Goal: Task Accomplishment & Management: Manage account settings

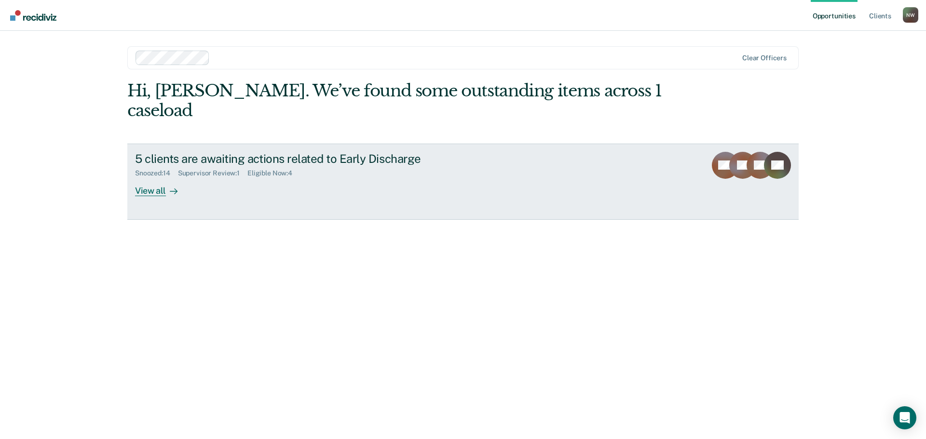
click at [152, 177] on div "View all" at bounding box center [162, 186] width 54 height 19
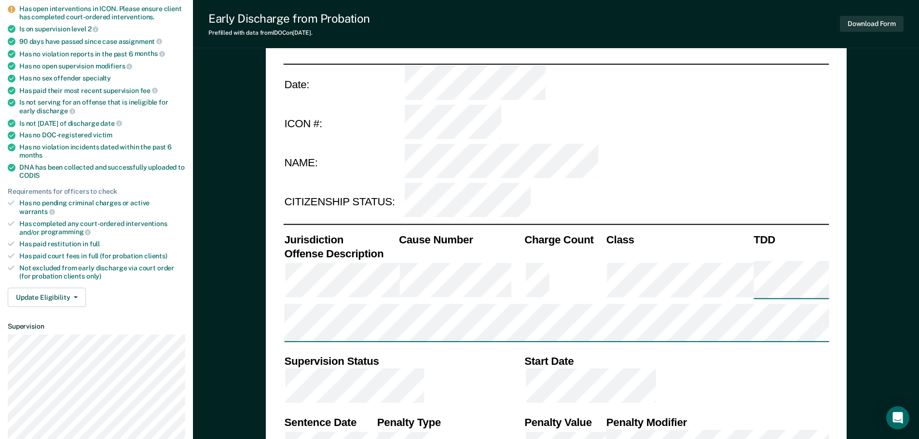
scroll to position [145, 0]
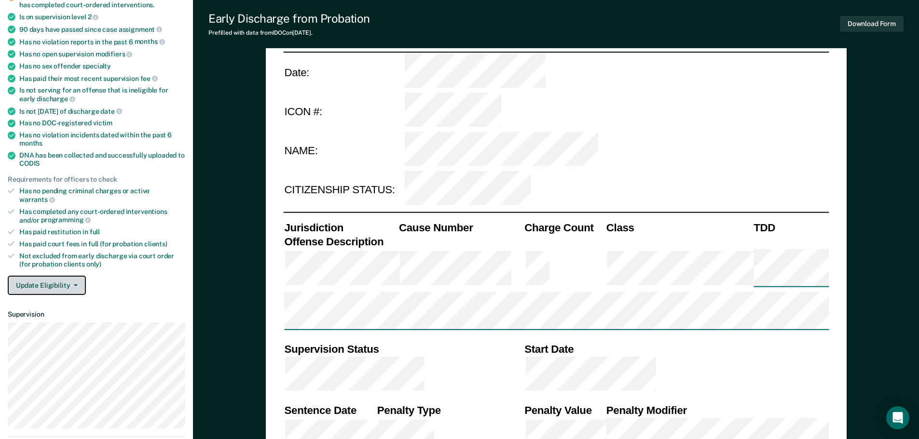
click at [65, 278] on button "Update Eligibility" at bounding box center [47, 285] width 78 height 19
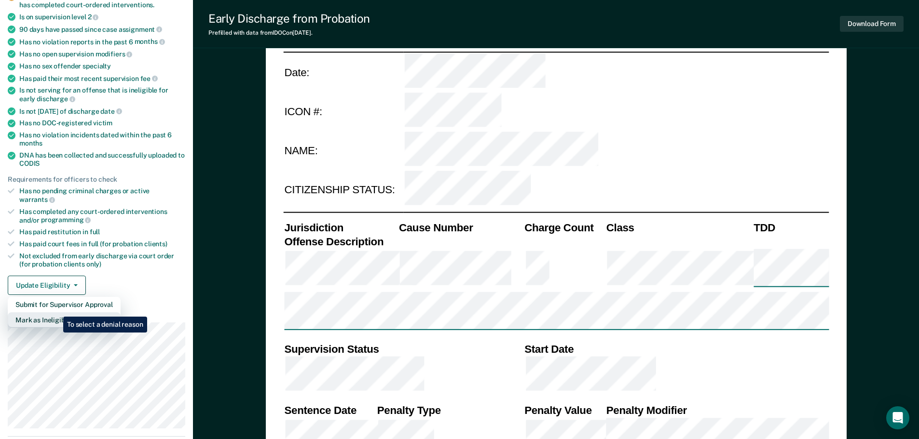
click at [56, 312] on button "Mark as Ineligible" at bounding box center [64, 319] width 113 height 15
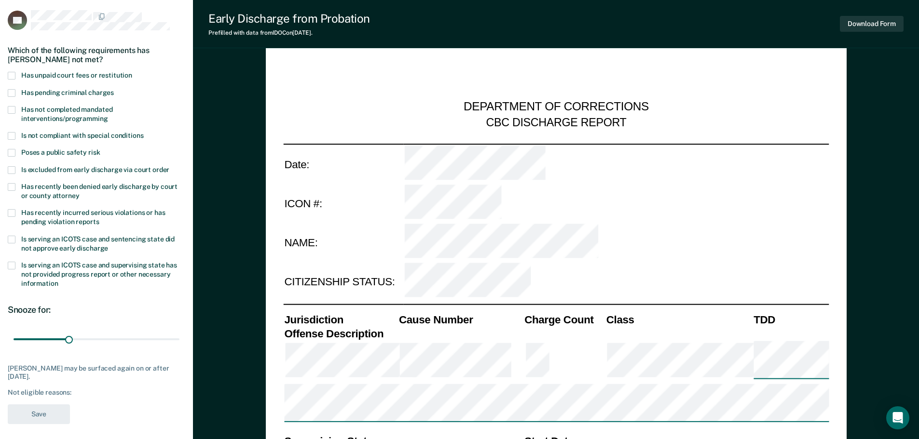
scroll to position [48, 0]
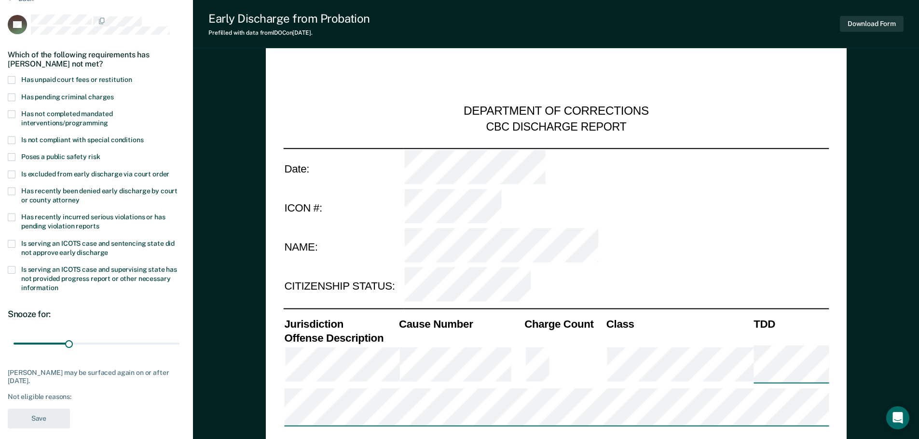
click at [14, 245] on span at bounding box center [12, 244] width 8 height 8
click at [108, 249] on input "Is serving an ICOTS case and sentencing state did not approve early discharge" at bounding box center [108, 249] width 0 height 0
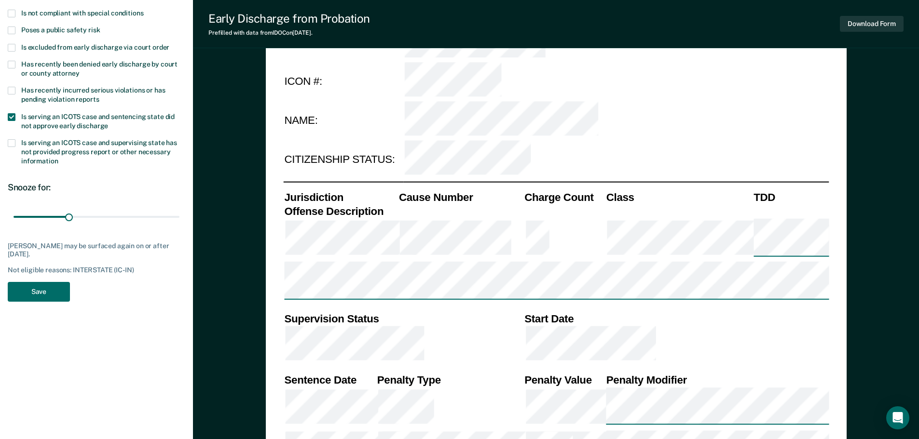
scroll to position [193, 0]
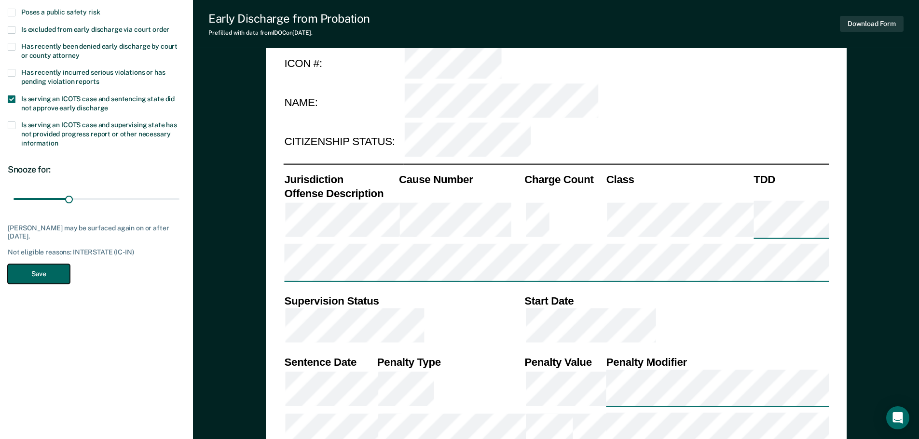
click at [46, 273] on button "Save" at bounding box center [39, 274] width 62 height 20
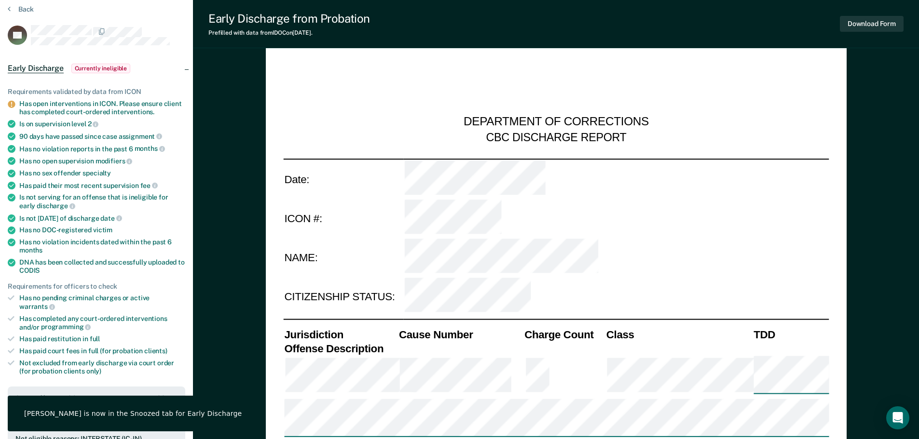
scroll to position [0, 0]
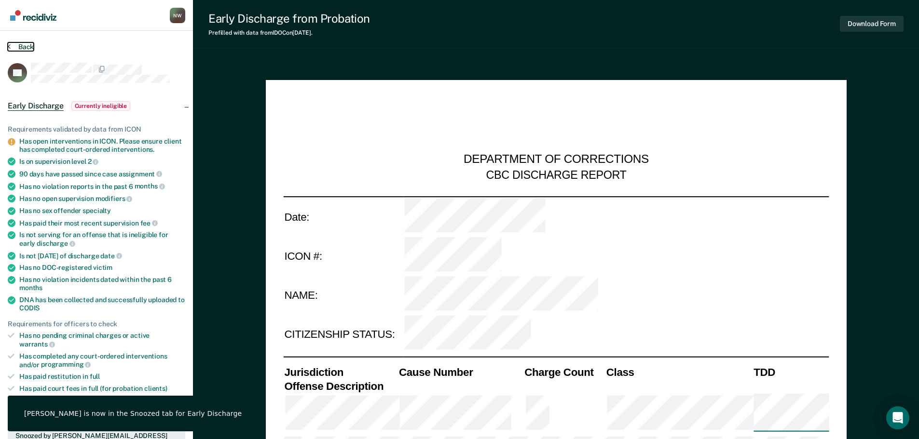
click at [27, 43] on button "Back" at bounding box center [21, 46] width 26 height 9
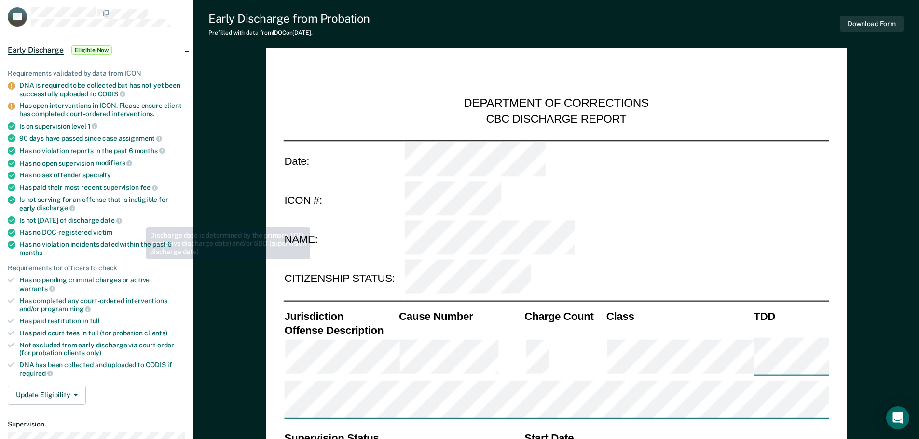
scroll to position [193, 0]
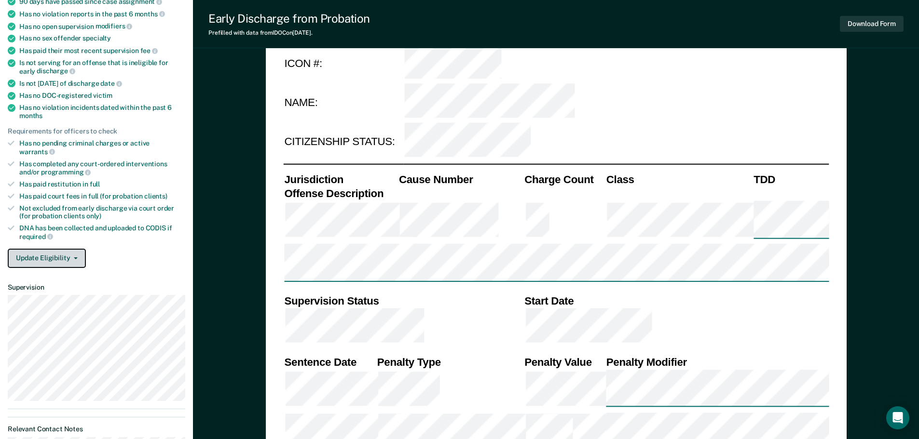
click at [65, 249] on button "Update Eligibility" at bounding box center [47, 258] width 78 height 19
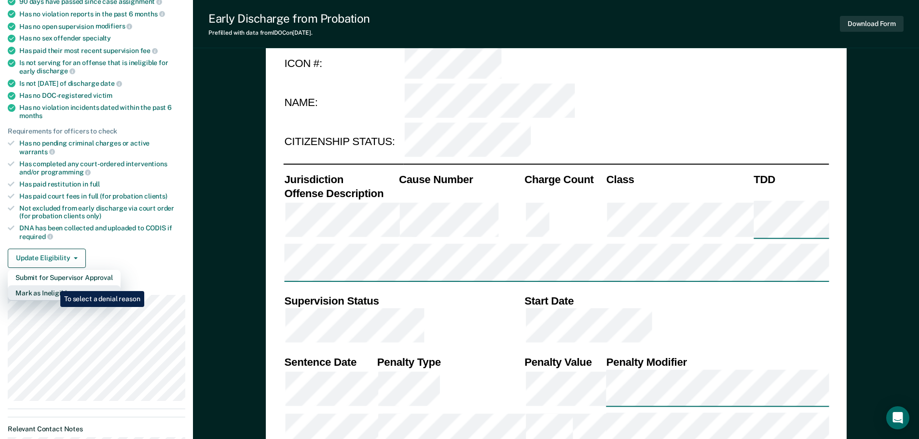
click at [53, 285] on button "Mark as Ineligible" at bounding box center [64, 292] width 113 height 15
type textarea "x"
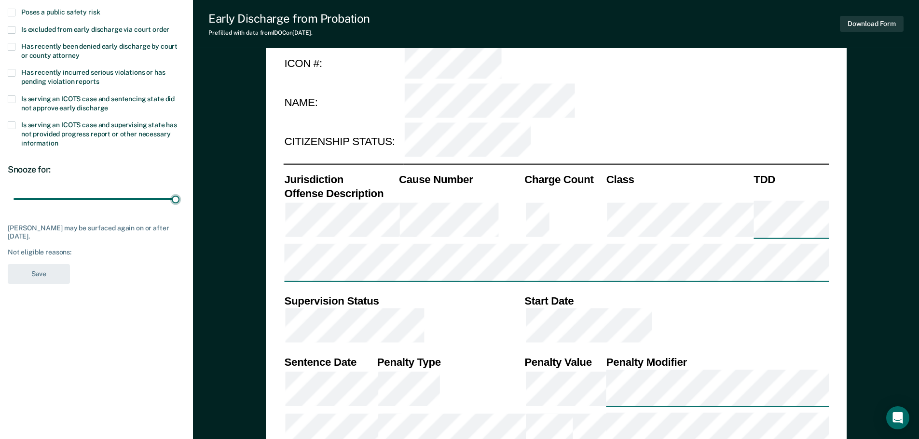
drag, startPoint x: 69, startPoint y: 198, endPoint x: 195, endPoint y: 199, distance: 125.9
type input "90"
click at [179, 198] on input "range" at bounding box center [97, 198] width 166 height 17
click at [13, 95] on span at bounding box center [12, 99] width 8 height 8
click at [108, 105] on input "Is serving an ICOTS case and sentencing state did not approve early discharge" at bounding box center [108, 105] width 0 height 0
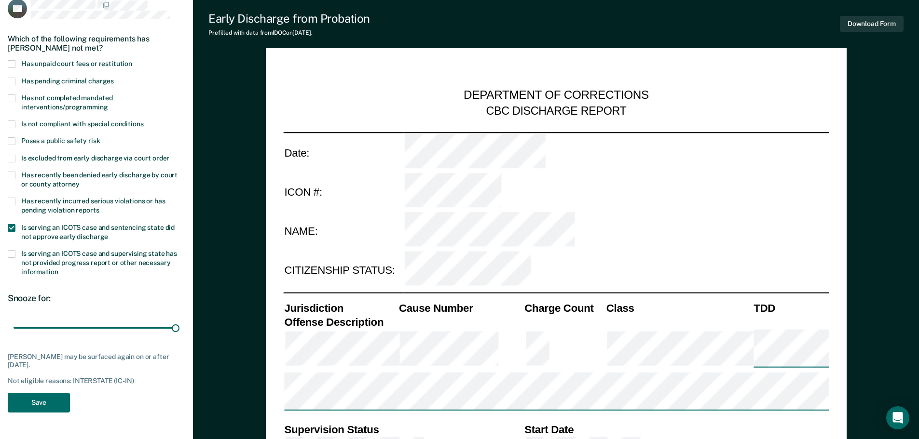
scroll to position [48, 0]
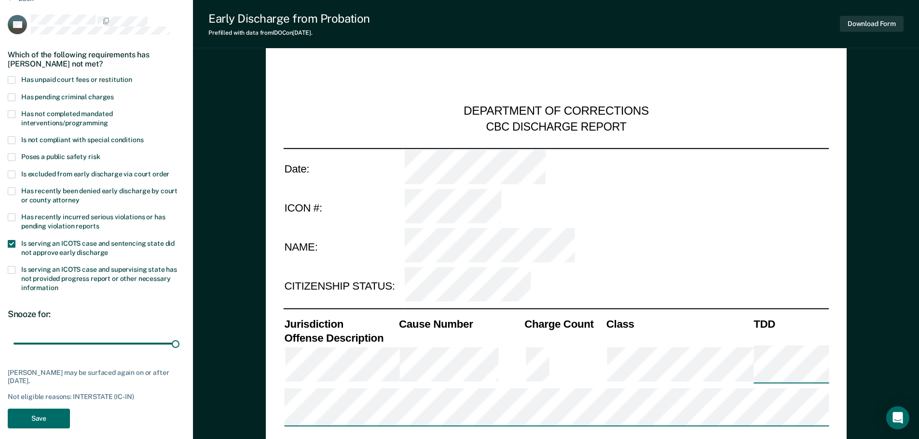
click at [12, 110] on span at bounding box center [12, 114] width 8 height 8
click at [108, 120] on input "Has not completed mandated interventions/programming" at bounding box center [108, 120] width 0 height 0
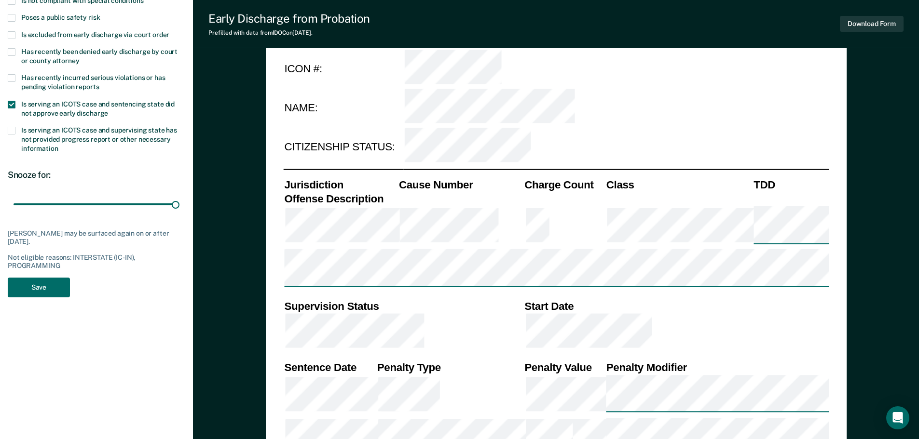
scroll to position [193, 0]
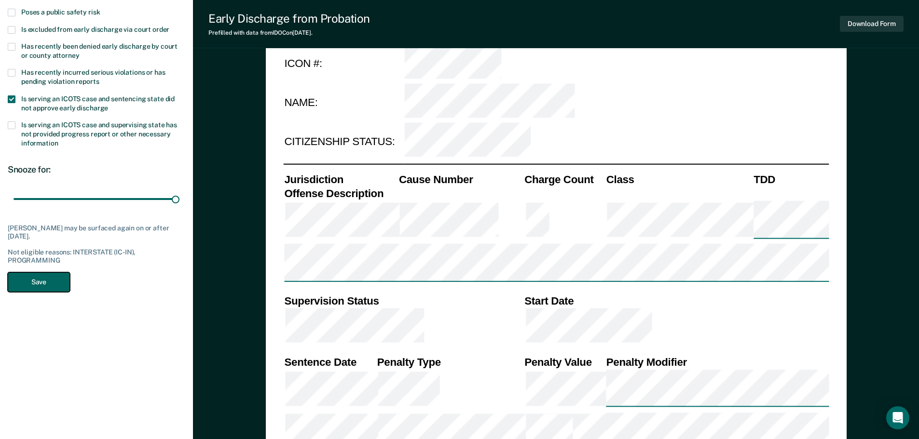
click at [33, 281] on button "Save" at bounding box center [39, 282] width 62 height 20
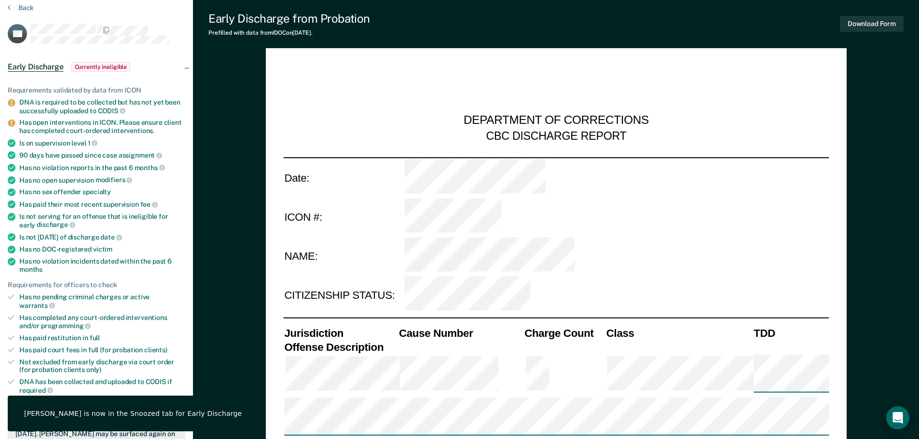
scroll to position [0, 0]
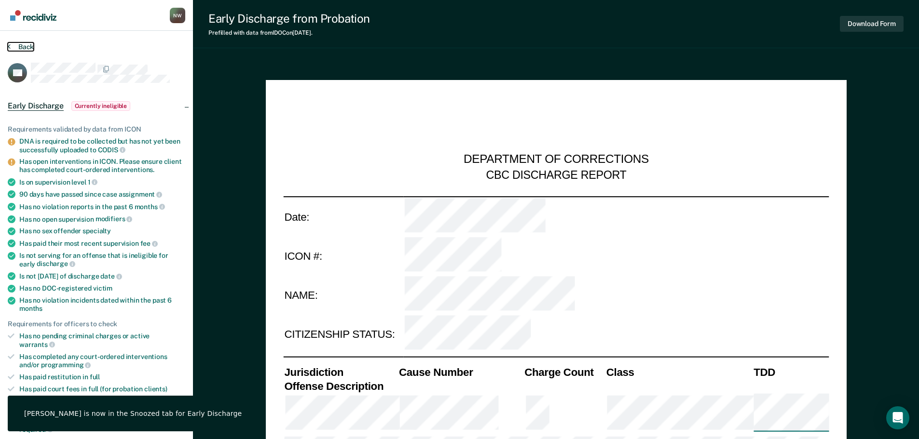
click at [25, 47] on button "Back" at bounding box center [21, 46] width 26 height 9
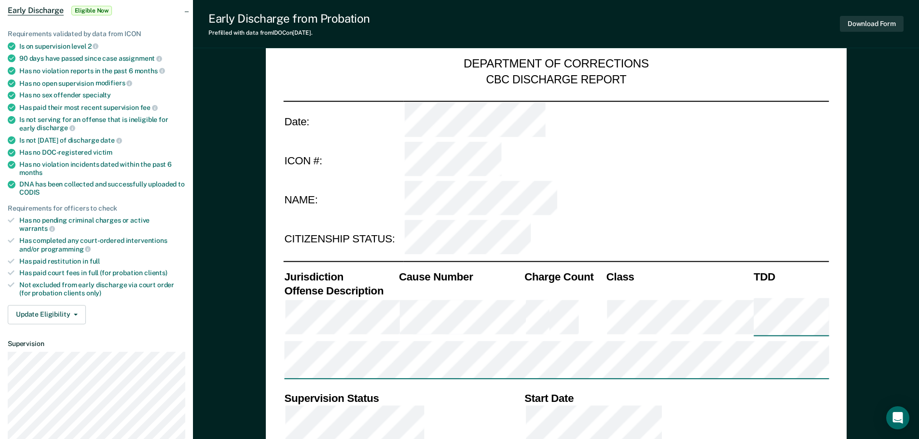
scroll to position [193, 0]
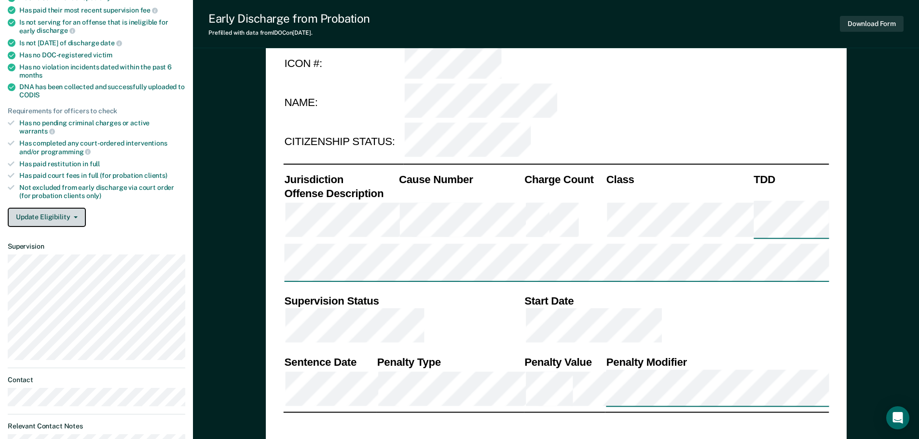
click at [58, 210] on button "Update Eligibility" at bounding box center [47, 217] width 78 height 19
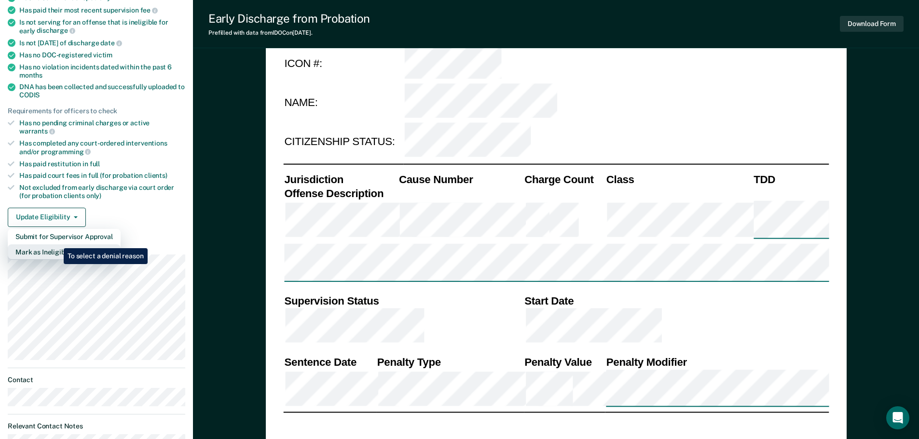
click at [56, 244] on button "Mark as Ineligible" at bounding box center [64, 251] width 113 height 15
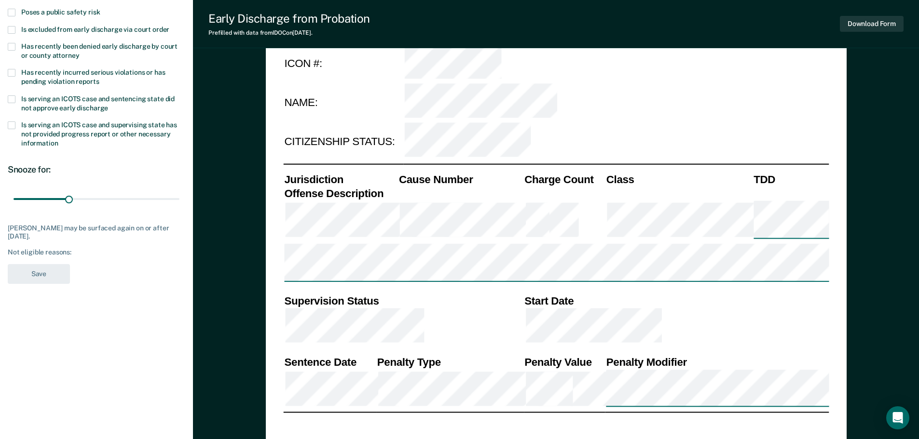
click at [11, 97] on span at bounding box center [12, 99] width 8 height 8
click at [108, 105] on input "Is serving an ICOTS case and sentencing state did not approve early discharge" at bounding box center [108, 105] width 0 height 0
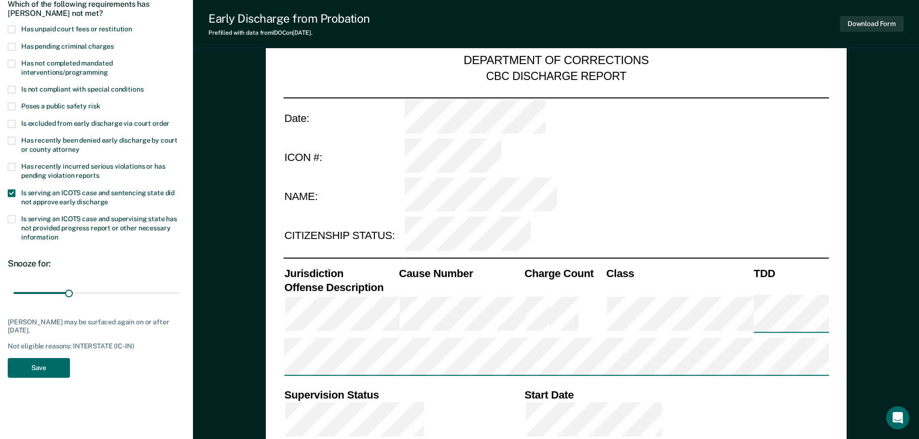
scroll to position [96, 0]
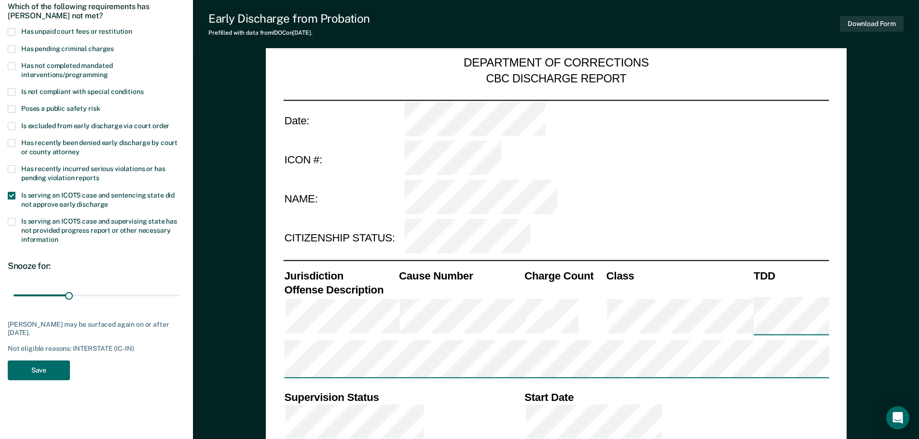
click at [11, 30] on span at bounding box center [12, 32] width 8 height 8
click at [132, 28] on input "Has unpaid court fees or restitution" at bounding box center [132, 28] width 0 height 0
click at [49, 367] on button "Save" at bounding box center [39, 371] width 62 height 20
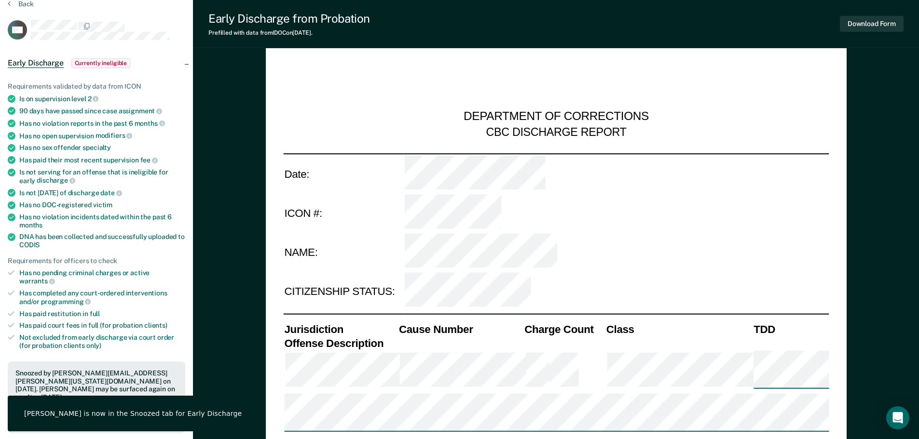
scroll to position [0, 0]
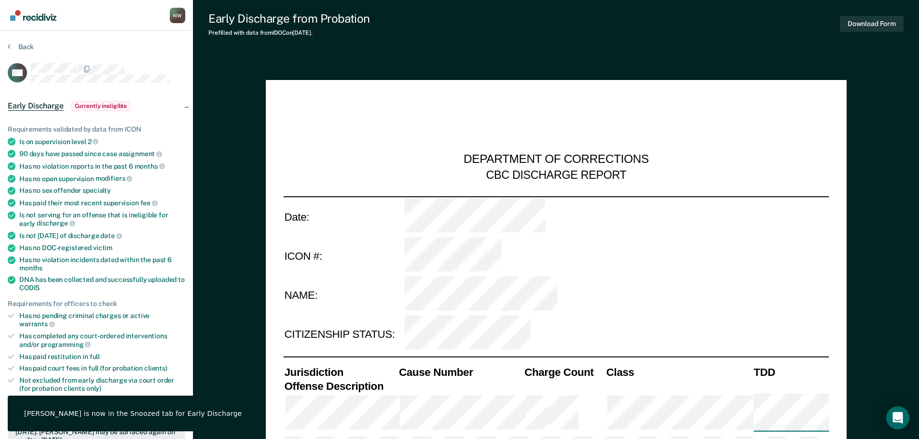
click at [15, 42] on section "Back CW Early Discharge Currently ineligible Requirements validated by data fro…" at bounding box center [96, 391] width 193 height 720
click at [19, 45] on button "Back" at bounding box center [21, 46] width 26 height 9
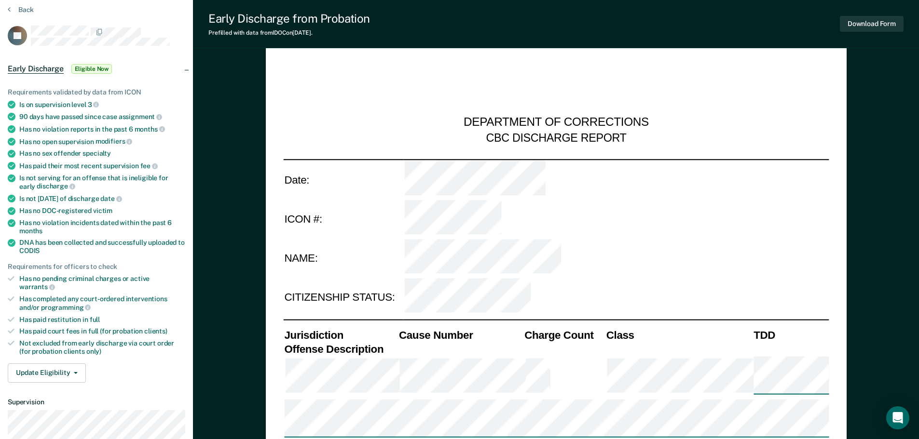
scroll to position [48, 0]
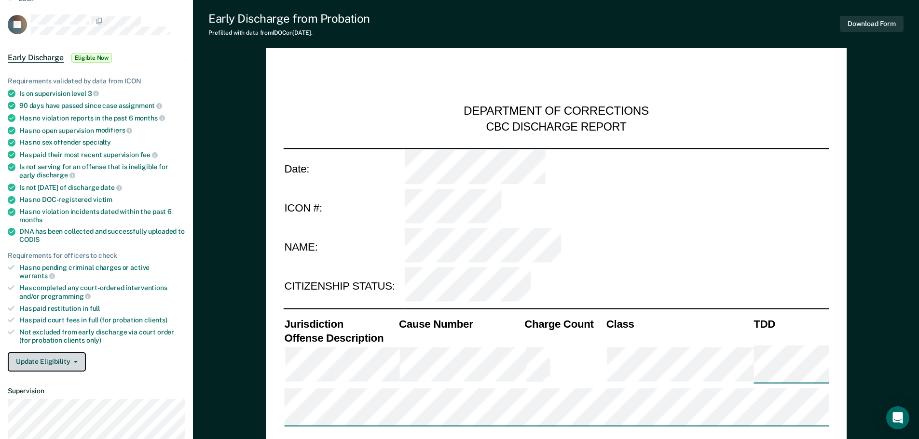
click at [72, 354] on button "Update Eligibility" at bounding box center [47, 362] width 78 height 19
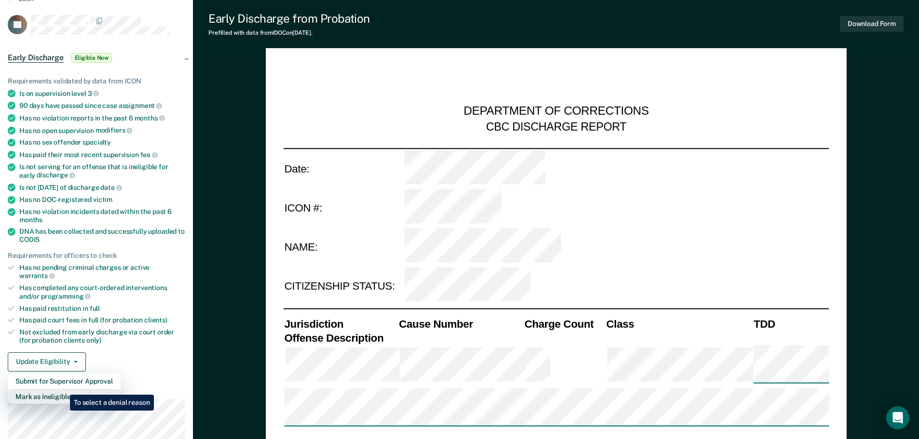
click at [63, 389] on button "Mark as Ineligible" at bounding box center [64, 396] width 113 height 15
type textarea "x"
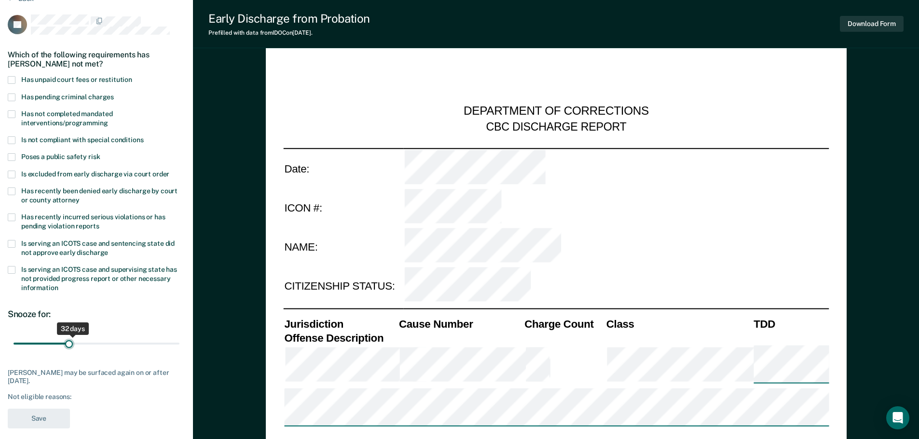
click at [69, 343] on input "range" at bounding box center [97, 343] width 166 height 17
drag, startPoint x: 69, startPoint y: 344, endPoint x: 80, endPoint y: 344, distance: 10.6
type input "36"
click at [80, 344] on input "range" at bounding box center [97, 343] width 166 height 17
click at [10, 243] on span at bounding box center [12, 244] width 8 height 8
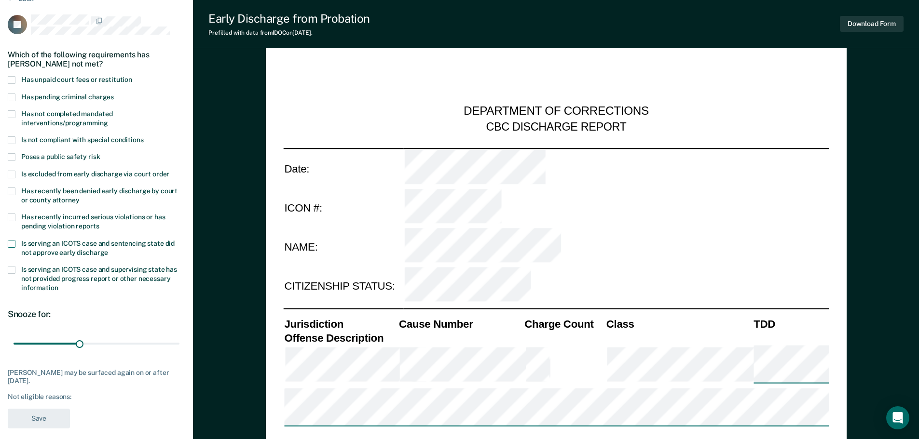
click at [108, 249] on input "Is serving an ICOTS case and sentencing state did not approve early discharge" at bounding box center [108, 249] width 0 height 0
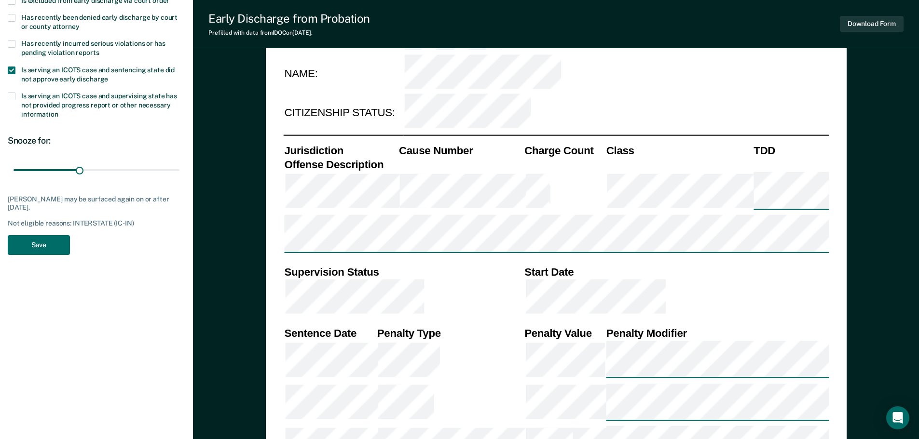
scroll to position [241, 0]
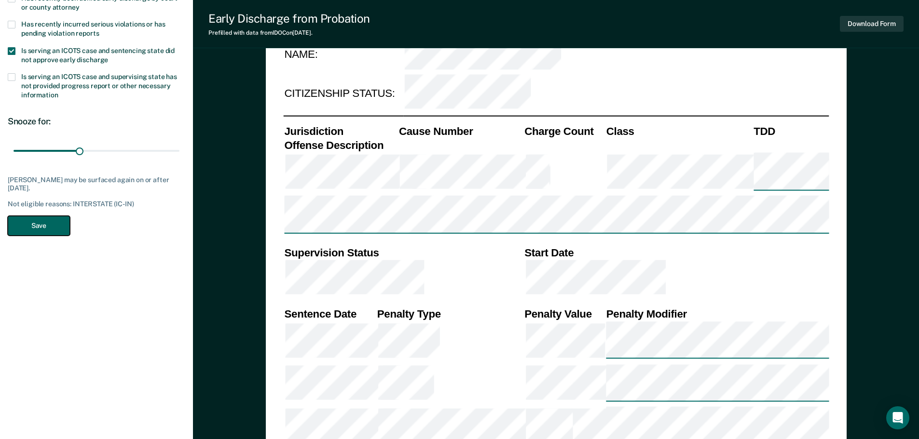
click at [51, 225] on button "Save" at bounding box center [39, 226] width 62 height 20
type textarea "x"
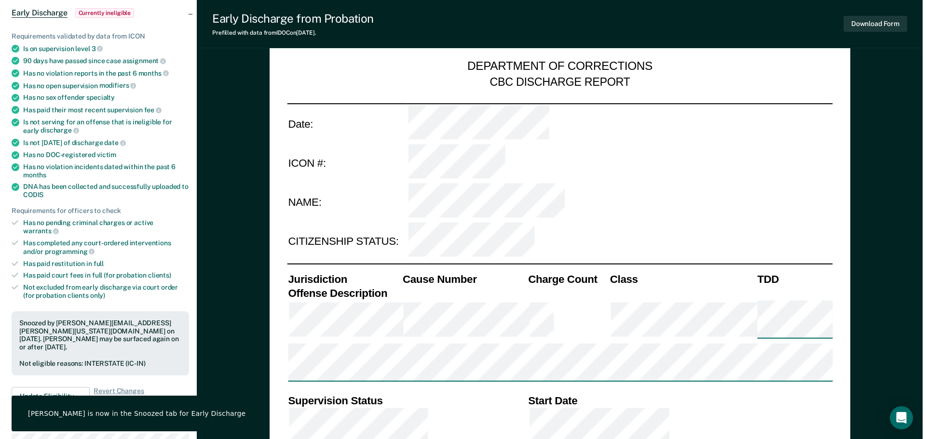
scroll to position [0, 0]
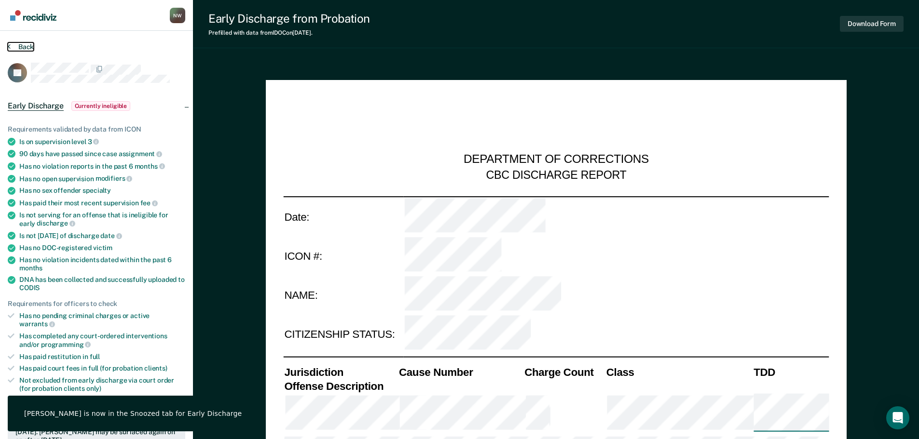
click at [26, 48] on button "Back" at bounding box center [21, 46] width 26 height 9
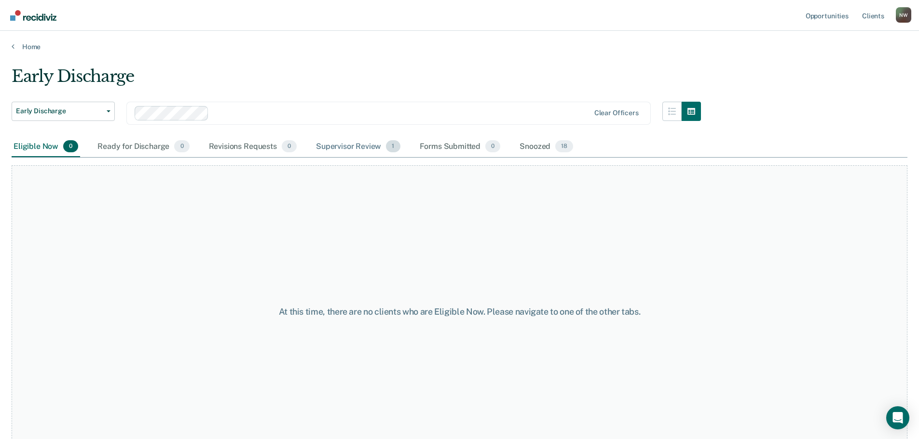
click at [366, 148] on div "Supervisor Review 1" at bounding box center [358, 146] width 88 height 21
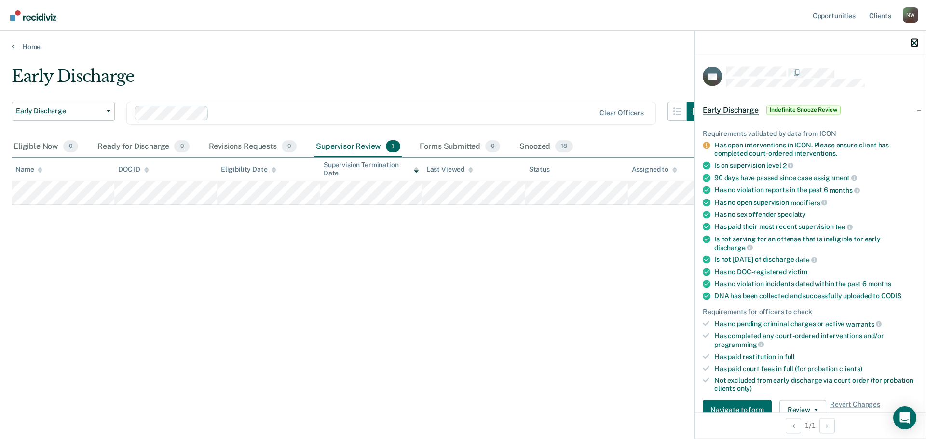
click at [914, 42] on icon "button" at bounding box center [914, 43] width 7 height 7
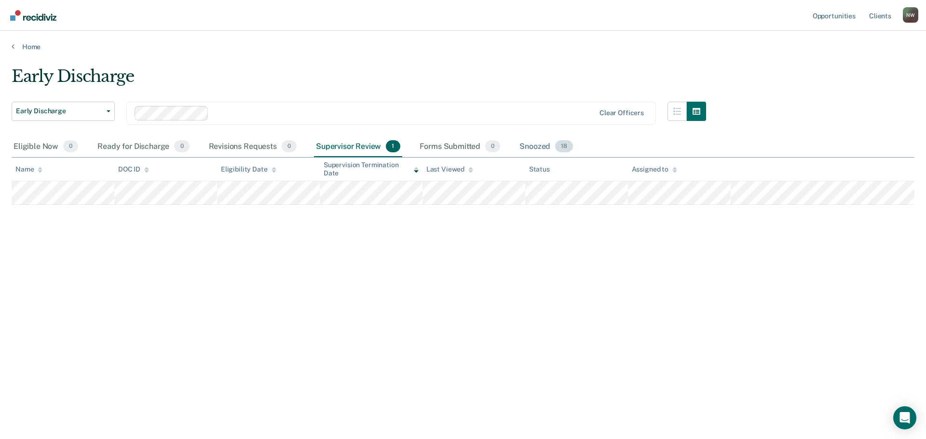
click at [531, 145] on div "Snoozed 18" at bounding box center [545, 146] width 57 height 21
